Goal: Browse casually

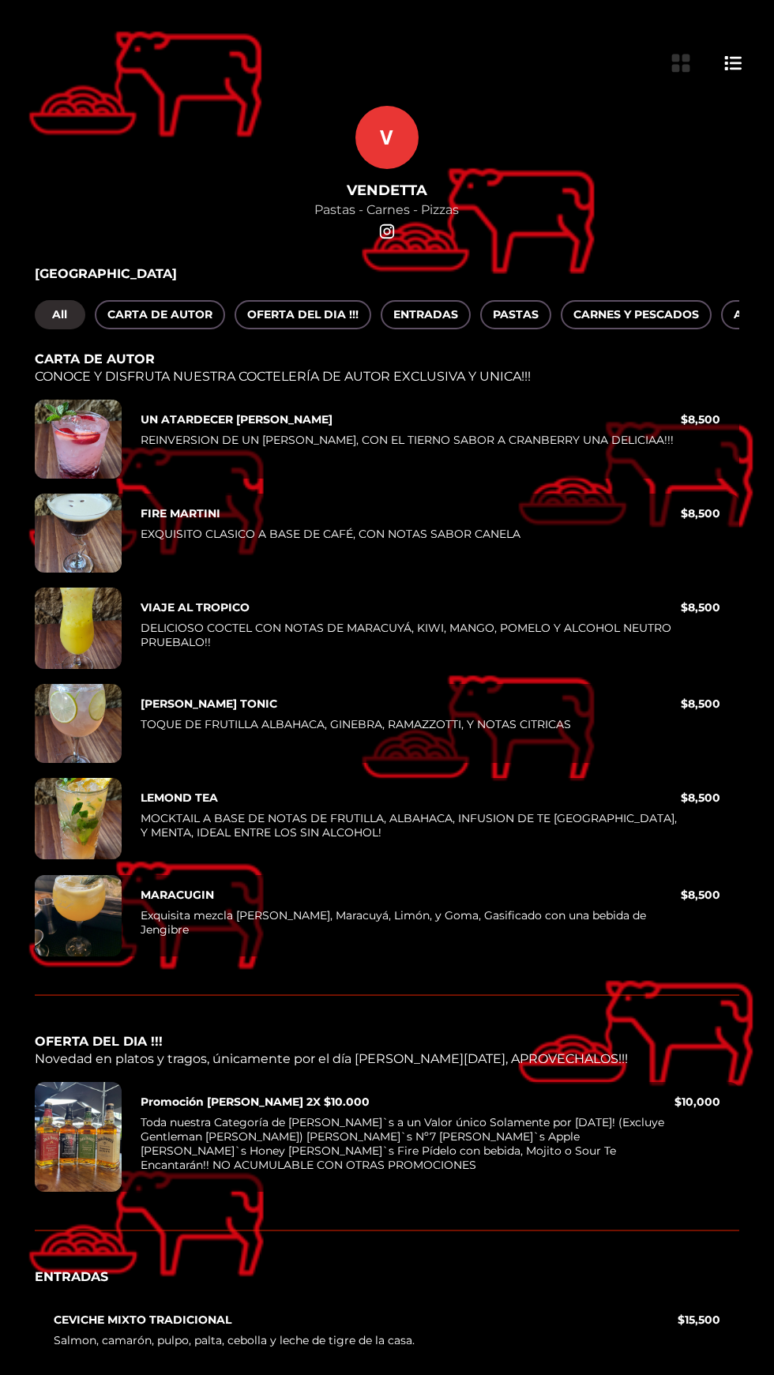
click at [501, 684] on div "[PERSON_NAME] TONIC TOQUE DE FRUTILLA ALBAHACA, GINEBRA, RAMAZZOTTI, Y NOTAS CI…" at bounding box center [430, 723] width 617 height 79
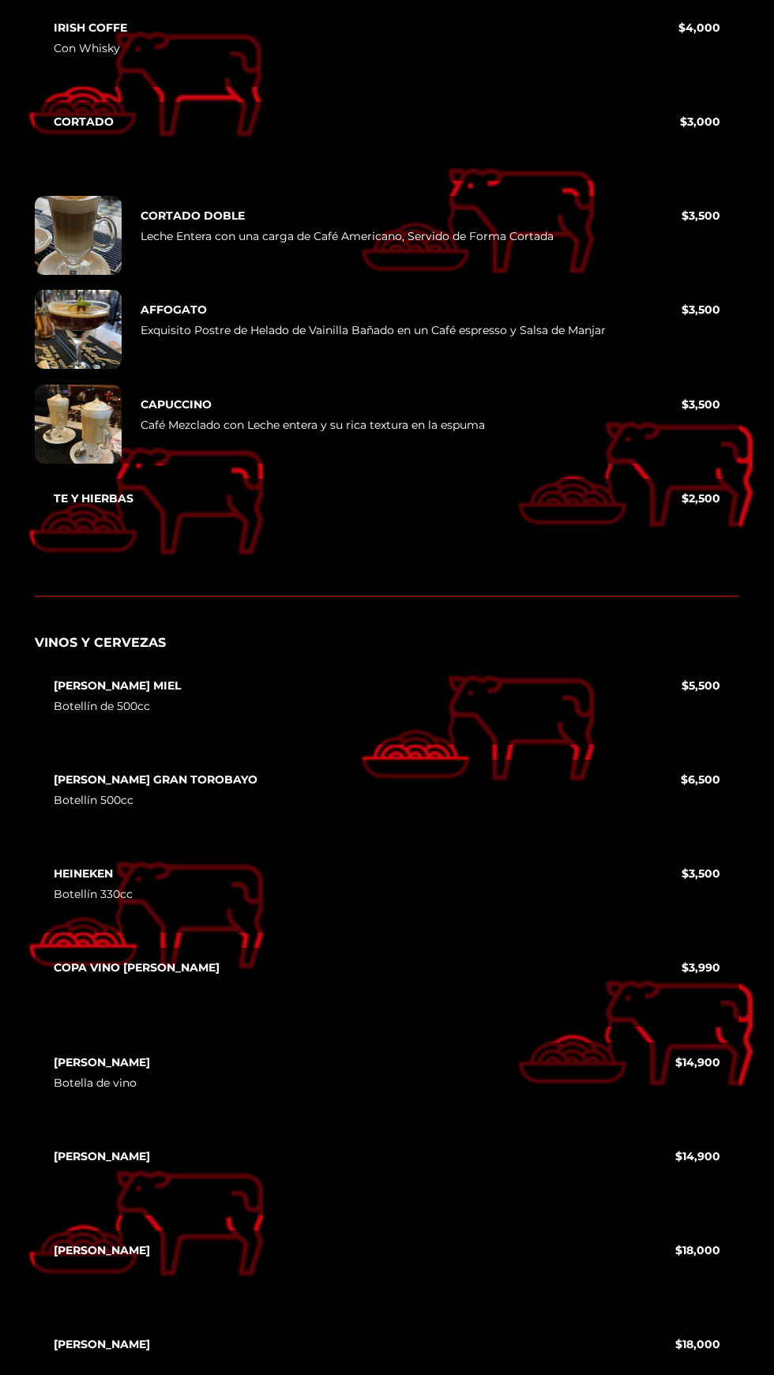
scroll to position [11265, 0]
